Goal: Information Seeking & Learning: Learn about a topic

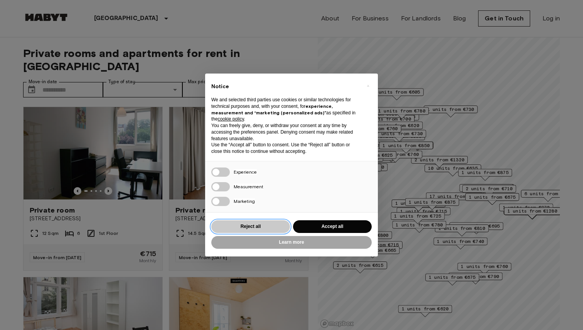
click at [256, 232] on button "Reject all" at bounding box center [250, 227] width 79 height 13
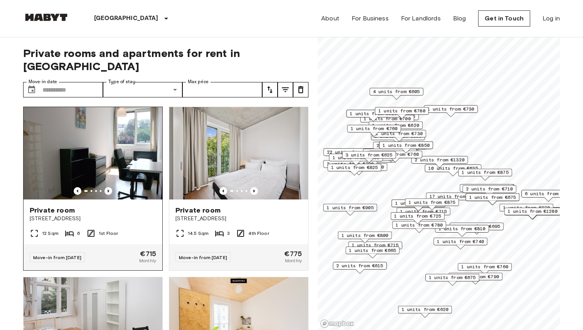
click at [98, 167] on img at bounding box center [93, 153] width 139 height 93
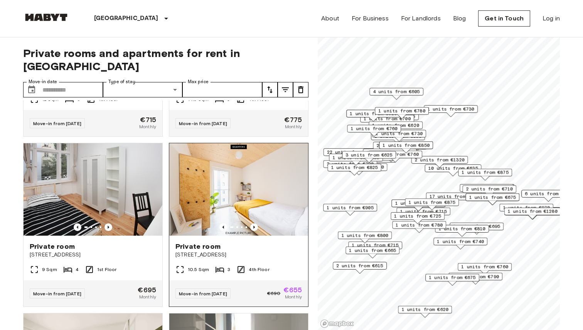
scroll to position [136, 0]
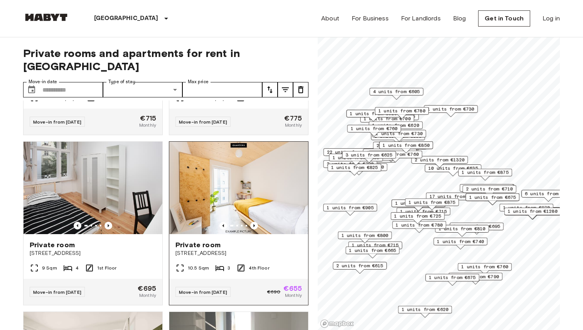
click at [239, 173] on img at bounding box center [238, 188] width 139 height 93
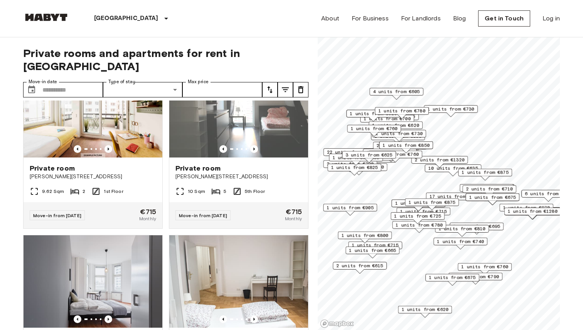
scroll to position [414, 0]
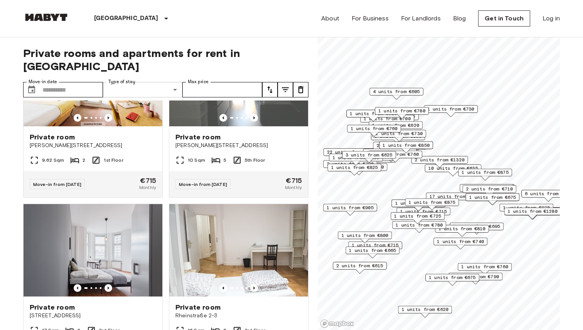
type input "**********"
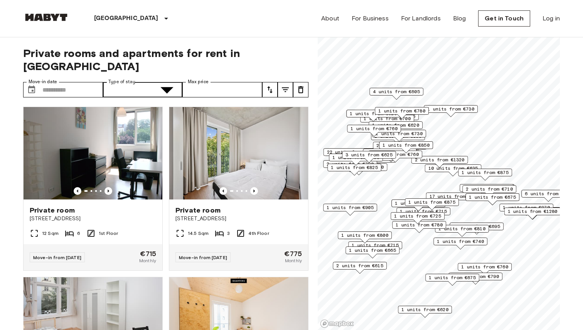
type input "******"
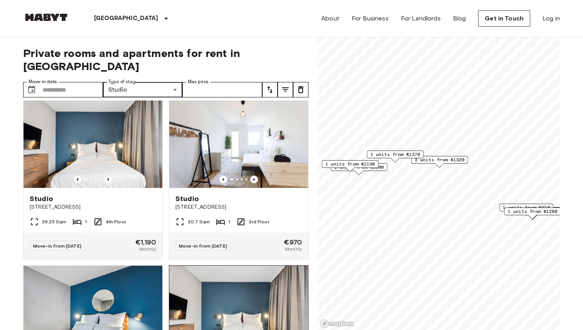
scroll to position [1369, 0]
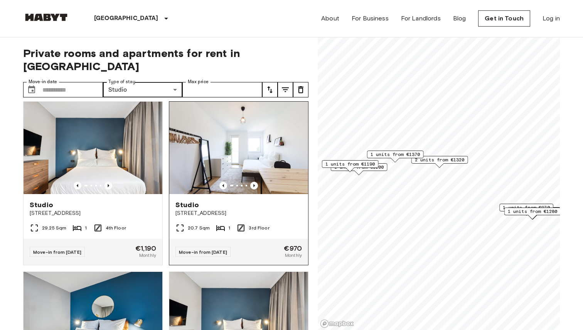
click at [237, 142] on img at bounding box center [238, 148] width 139 height 93
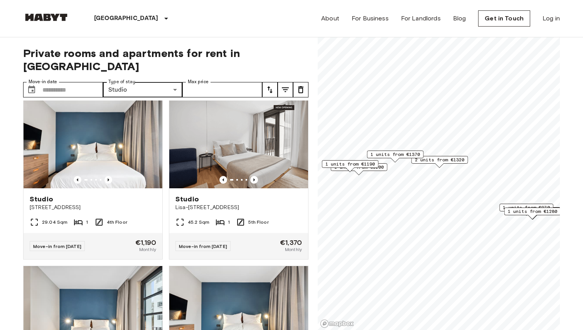
scroll to position [1031, 0]
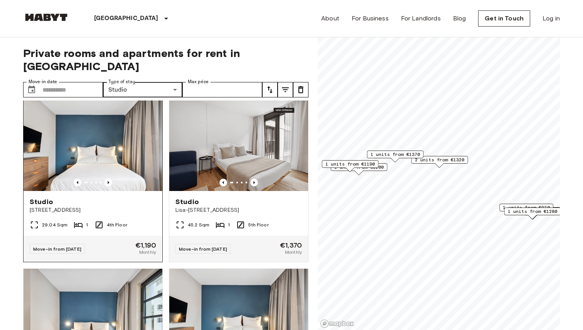
click at [95, 139] on img at bounding box center [93, 145] width 139 height 93
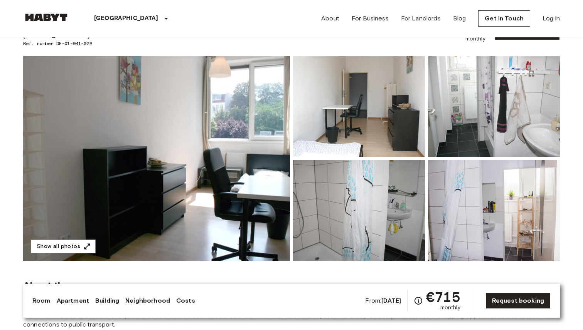
scroll to position [40, 0]
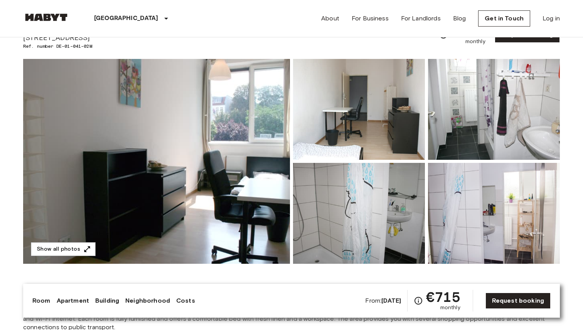
click at [350, 95] on img at bounding box center [359, 109] width 132 height 101
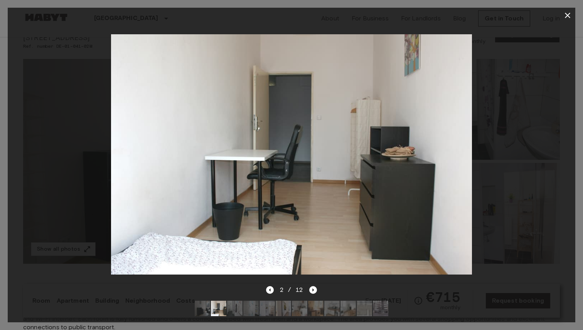
click at [569, 12] on icon "button" at bounding box center [567, 15] width 9 height 9
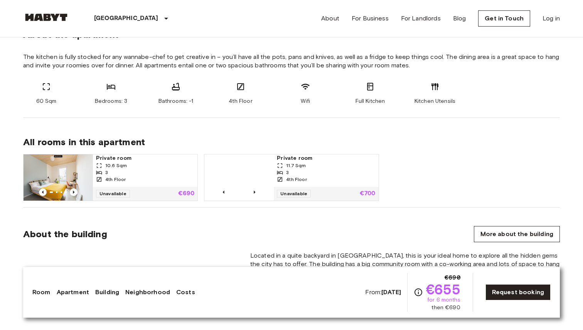
scroll to position [419, 0]
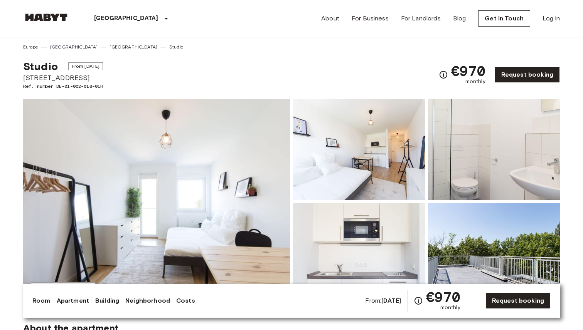
scroll to position [3, 0]
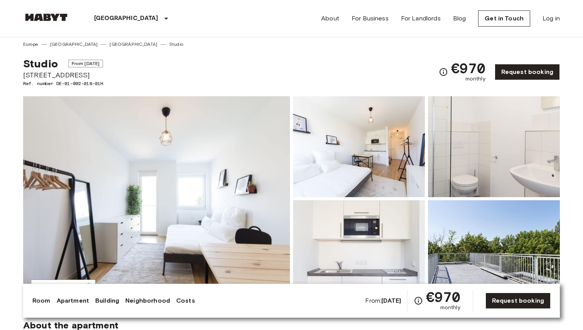
click at [317, 174] on img at bounding box center [359, 146] width 132 height 101
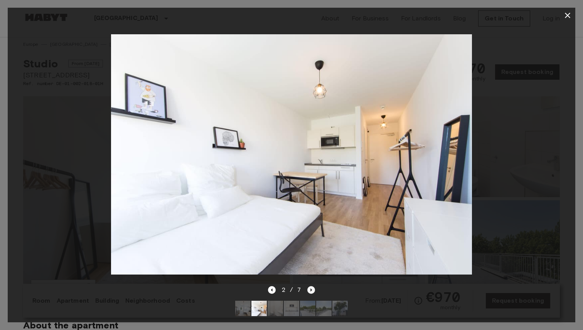
click at [312, 291] on icon "Next image" at bounding box center [311, 290] width 8 height 8
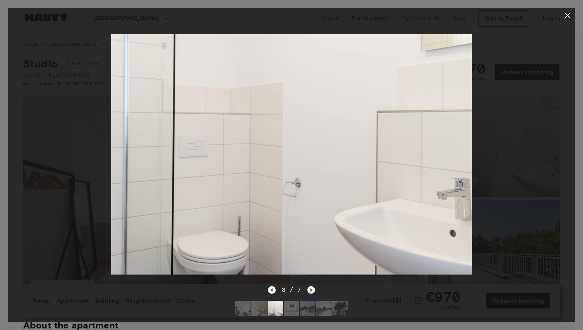
click at [312, 291] on icon "Next image" at bounding box center [311, 290] width 8 height 8
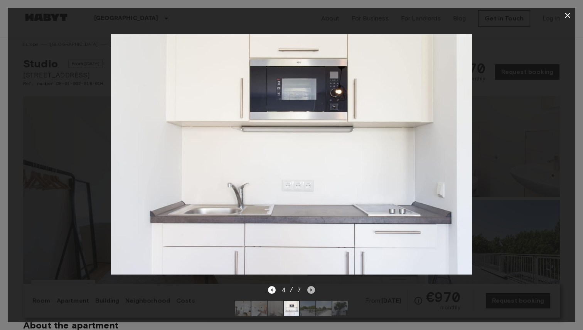
click at [312, 291] on icon "Next image" at bounding box center [311, 290] width 8 height 8
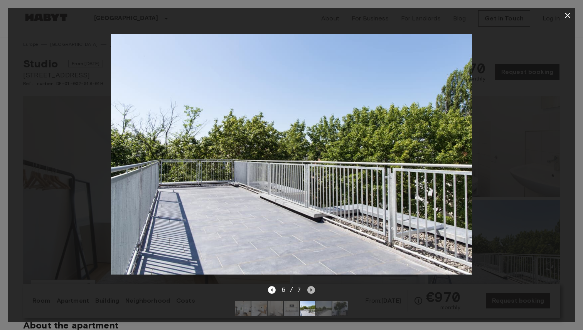
click at [312, 291] on icon "Next image" at bounding box center [311, 290] width 8 height 8
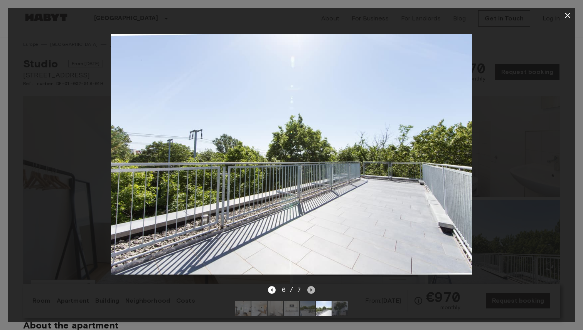
click at [312, 291] on icon "Next image" at bounding box center [311, 290] width 8 height 8
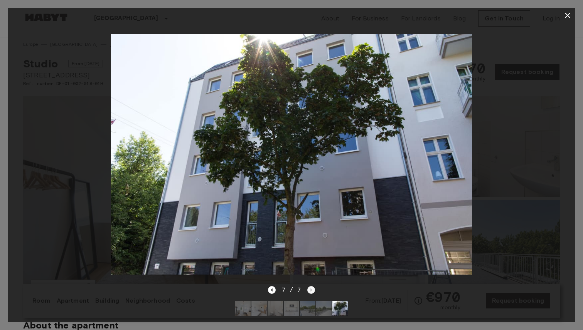
click at [312, 291] on div "7 / 7" at bounding box center [291, 290] width 47 height 9
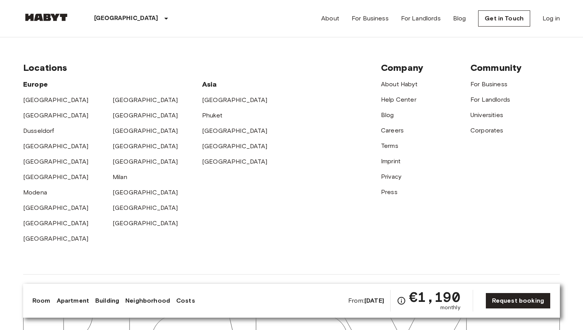
scroll to position [1837, 0]
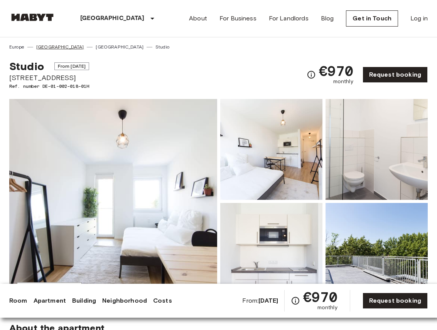
click at [48, 45] on link "[GEOGRAPHIC_DATA]" at bounding box center [60, 47] width 48 height 7
